Goal: Information Seeking & Learning: Learn about a topic

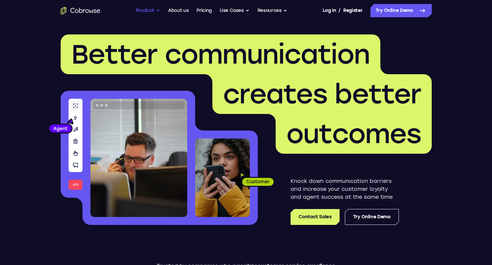
click at [150, 9] on button "Product" at bounding box center [148, 10] width 25 height 13
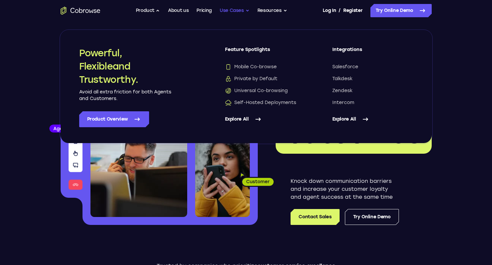
click at [233, 11] on button "Use Cases" at bounding box center [235, 10] width 30 height 13
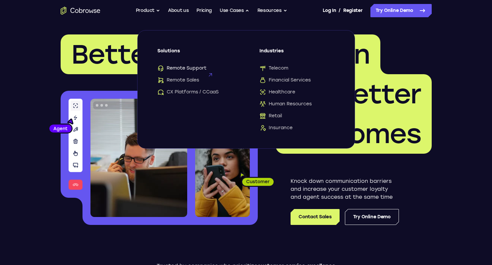
click at [185, 70] on span "Remote Support" at bounding box center [181, 68] width 49 height 7
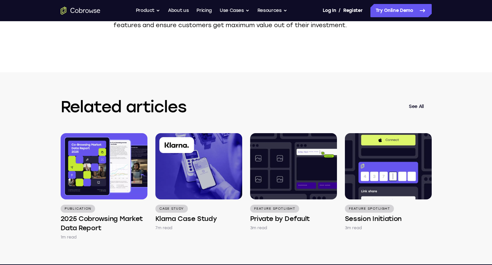
scroll to position [1861, 0]
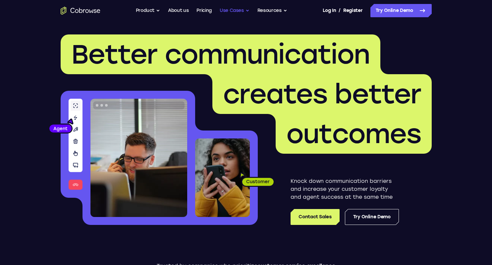
click at [233, 11] on button "Use Cases" at bounding box center [235, 10] width 30 height 13
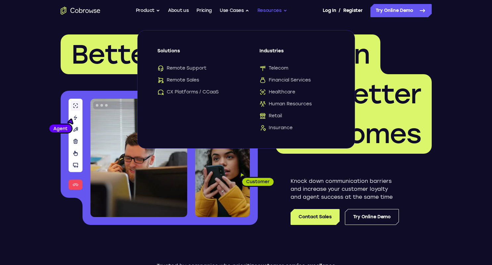
click at [261, 12] on button "Resources" at bounding box center [273, 10] width 30 height 13
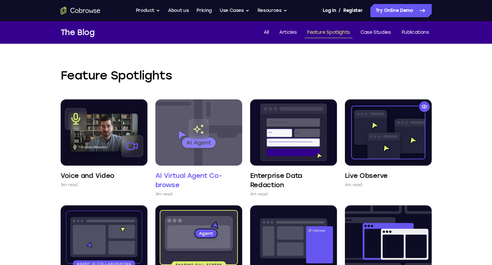
click at [189, 173] on h4 "AI Virtual Agent Co-browse" at bounding box center [198, 180] width 87 height 19
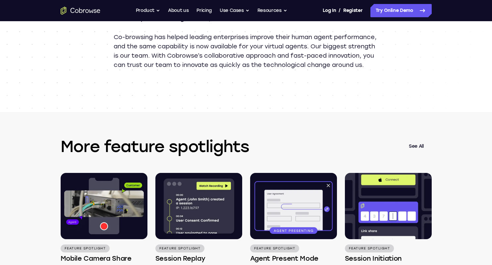
scroll to position [838, 0]
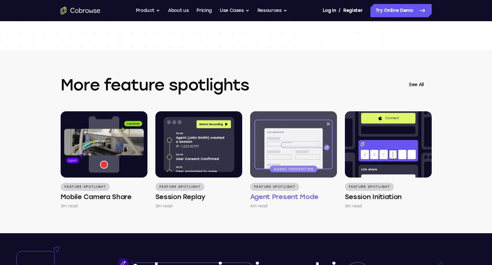
click at [295, 202] on h4 "Agent Present Mode" at bounding box center [284, 196] width 69 height 9
